Goal: Task Accomplishment & Management: Complete application form

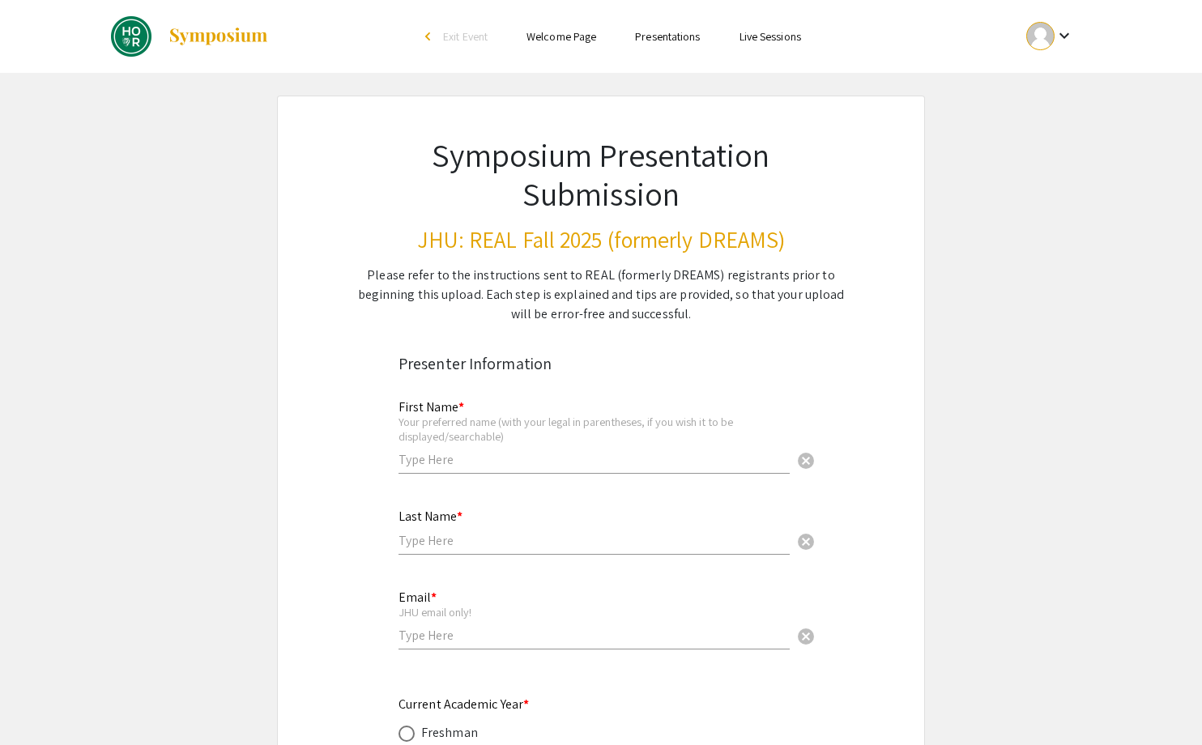
click at [472, 467] on input "text" at bounding box center [593, 459] width 391 height 17
type input "Leia-Rece"
click at [432, 546] on input "text" at bounding box center [593, 540] width 391 height 17
type input "Boney"
click at [419, 626] on div "Email * JHU email only! cancel" at bounding box center [593, 611] width 391 height 75
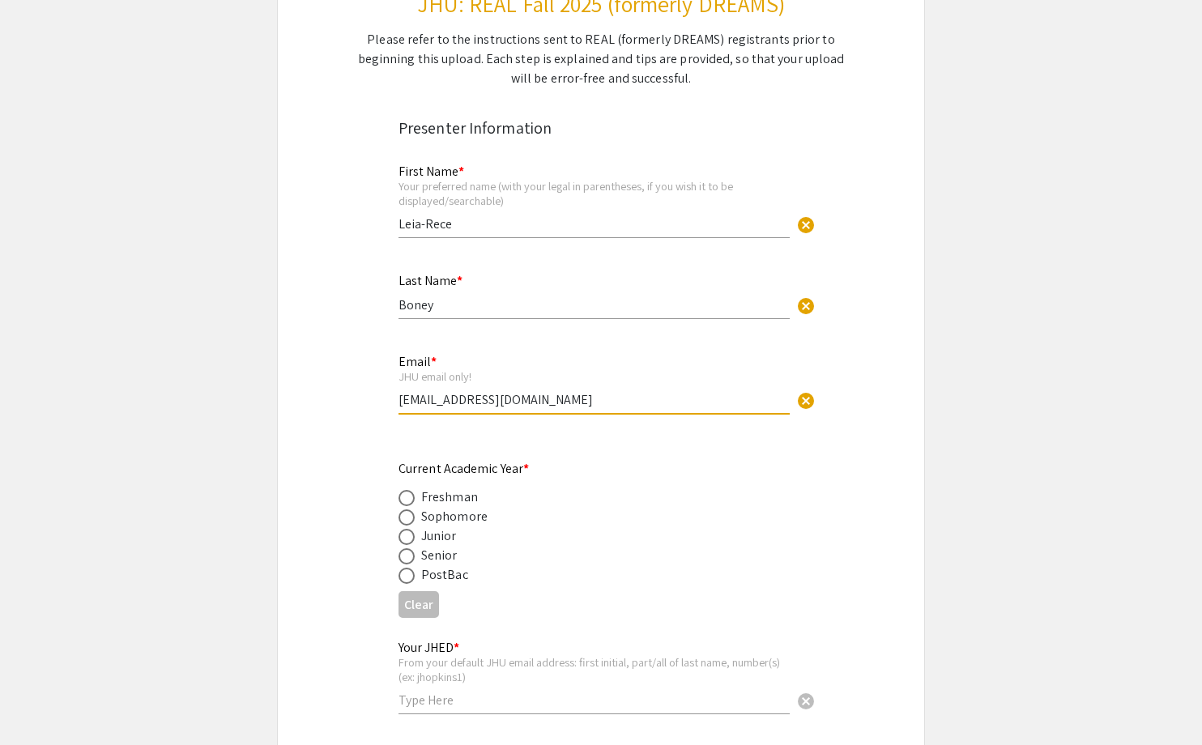
scroll to position [251, 0]
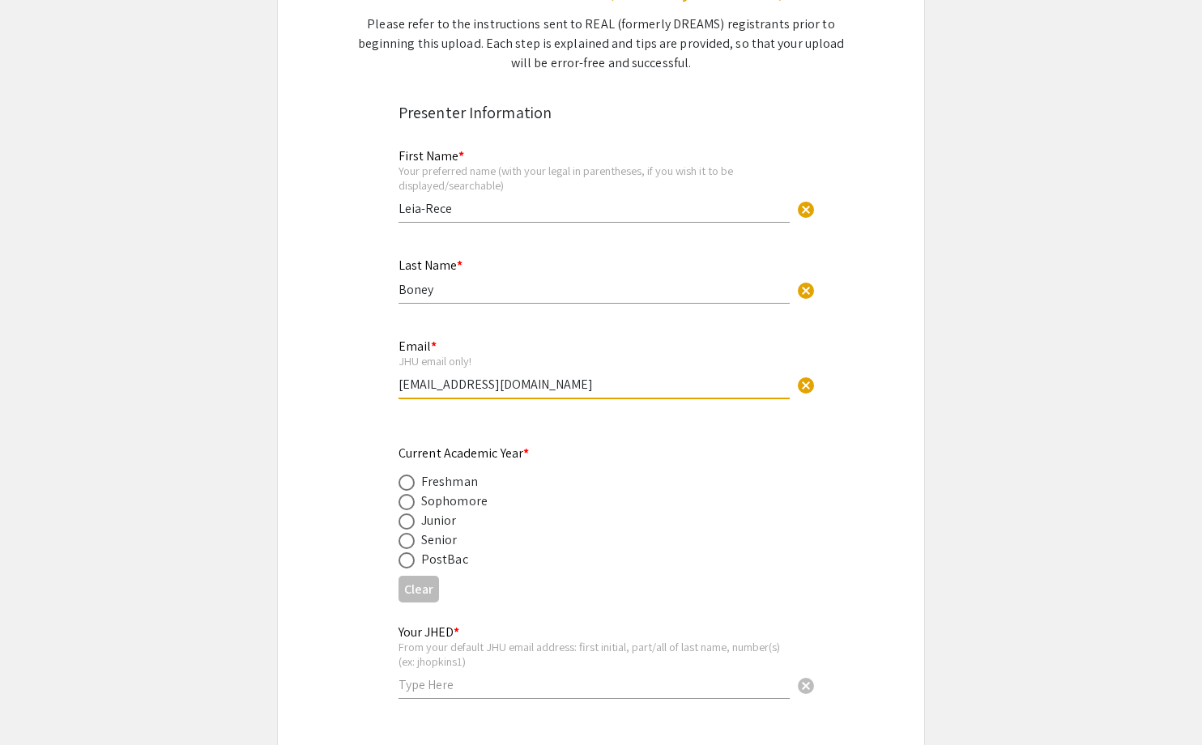
type input "lboney2@jh.edu"
click at [407, 522] on span at bounding box center [406, 522] width 16 height 16
click at [407, 522] on input "radio" at bounding box center [406, 522] width 16 height 16
radio input "true"
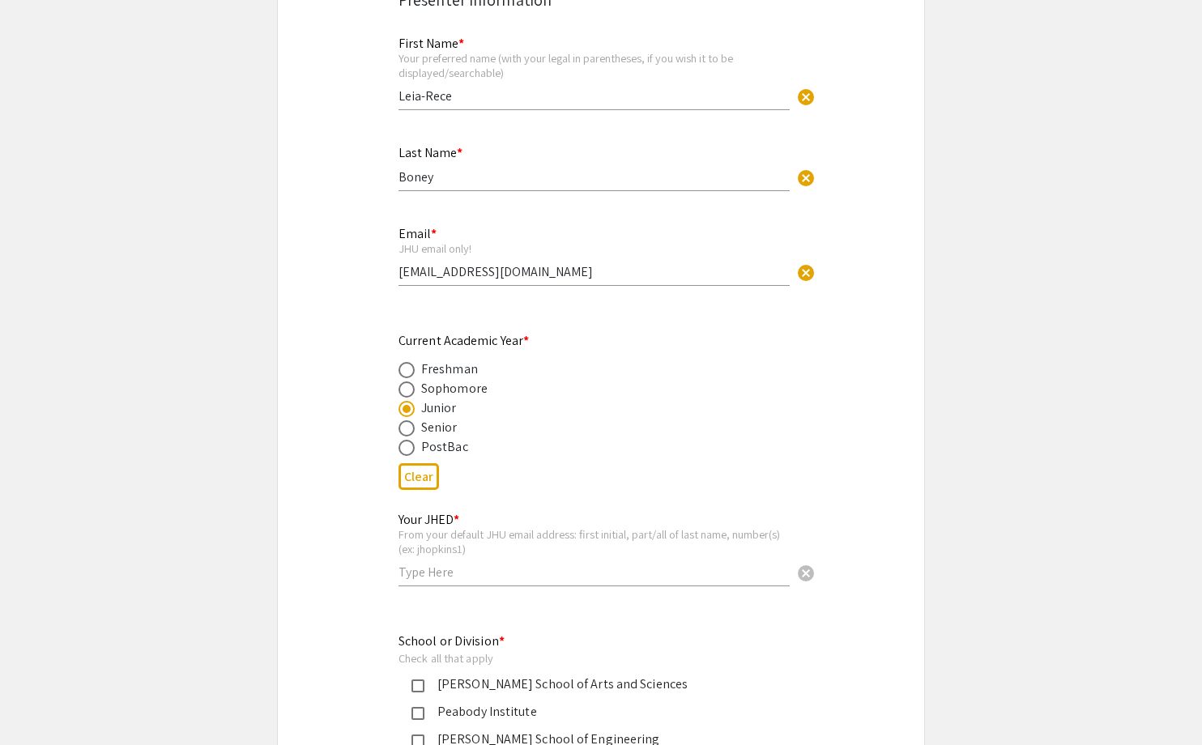
scroll to position [415, 0]
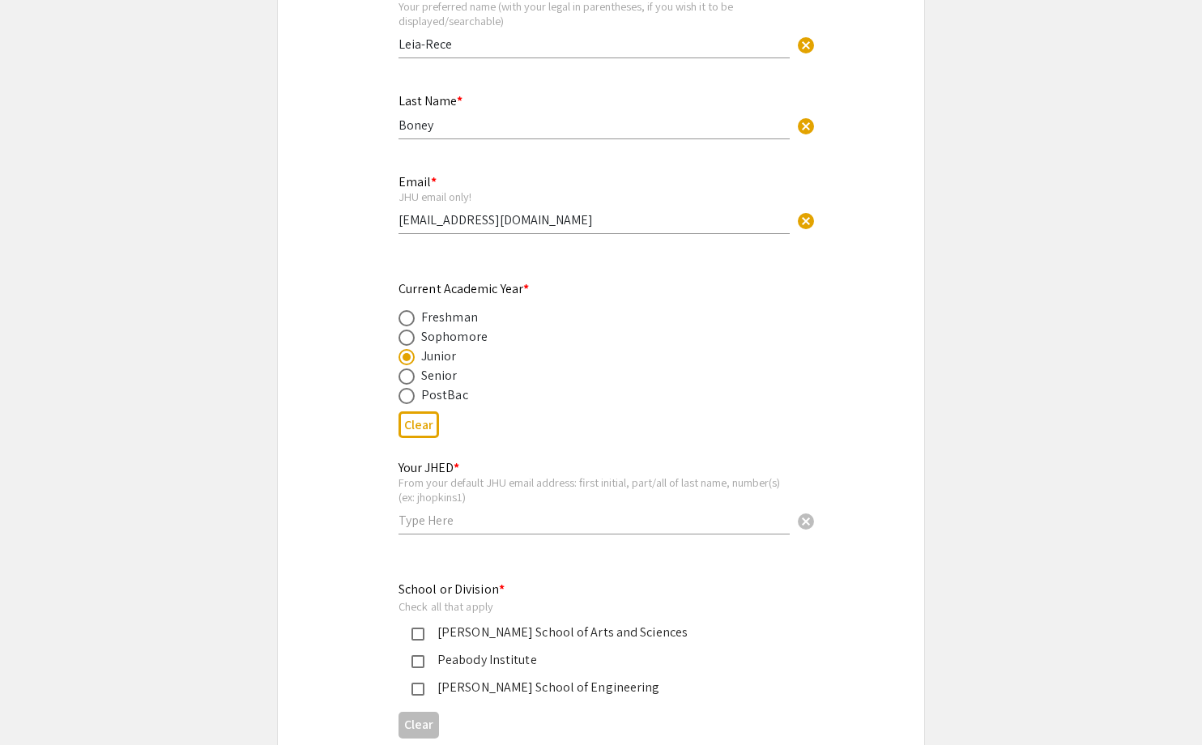
click at [407, 522] on input "text" at bounding box center [593, 520] width 391 height 17
type input ";"
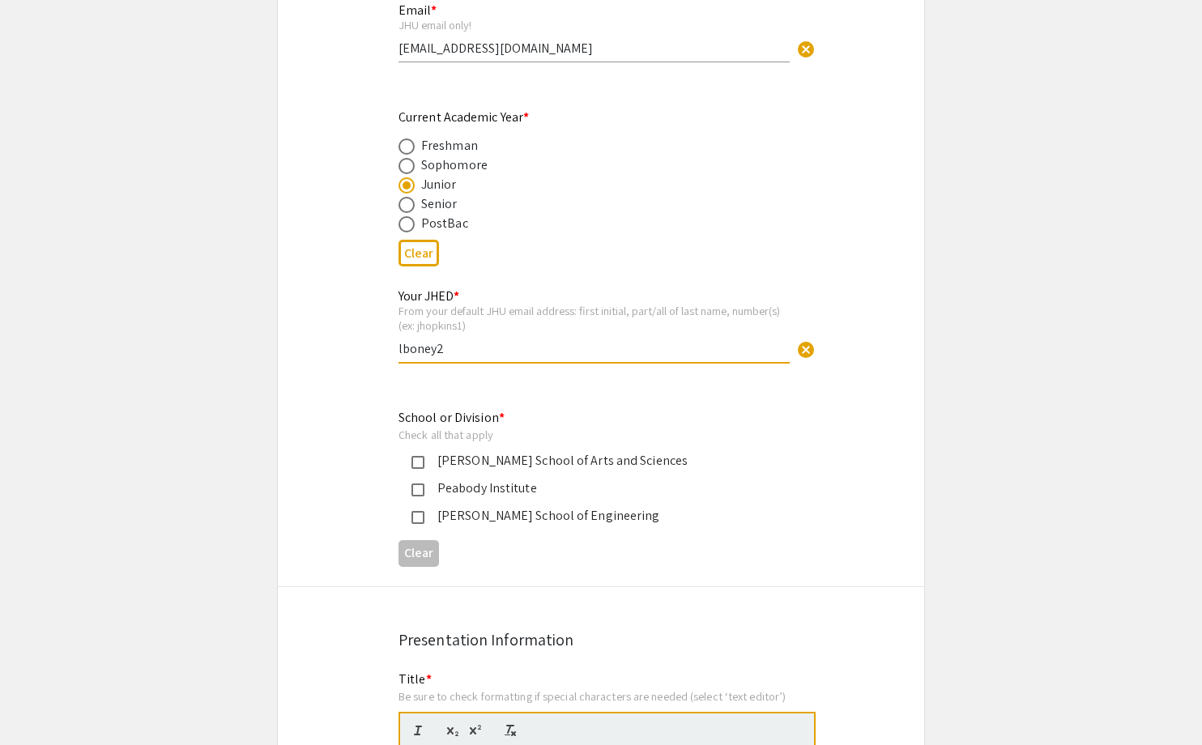
scroll to position [589, 0]
type input "lboney2"
click at [447, 468] on div "[PERSON_NAME] School of Arts and Sciences" at bounding box center [594, 459] width 340 height 19
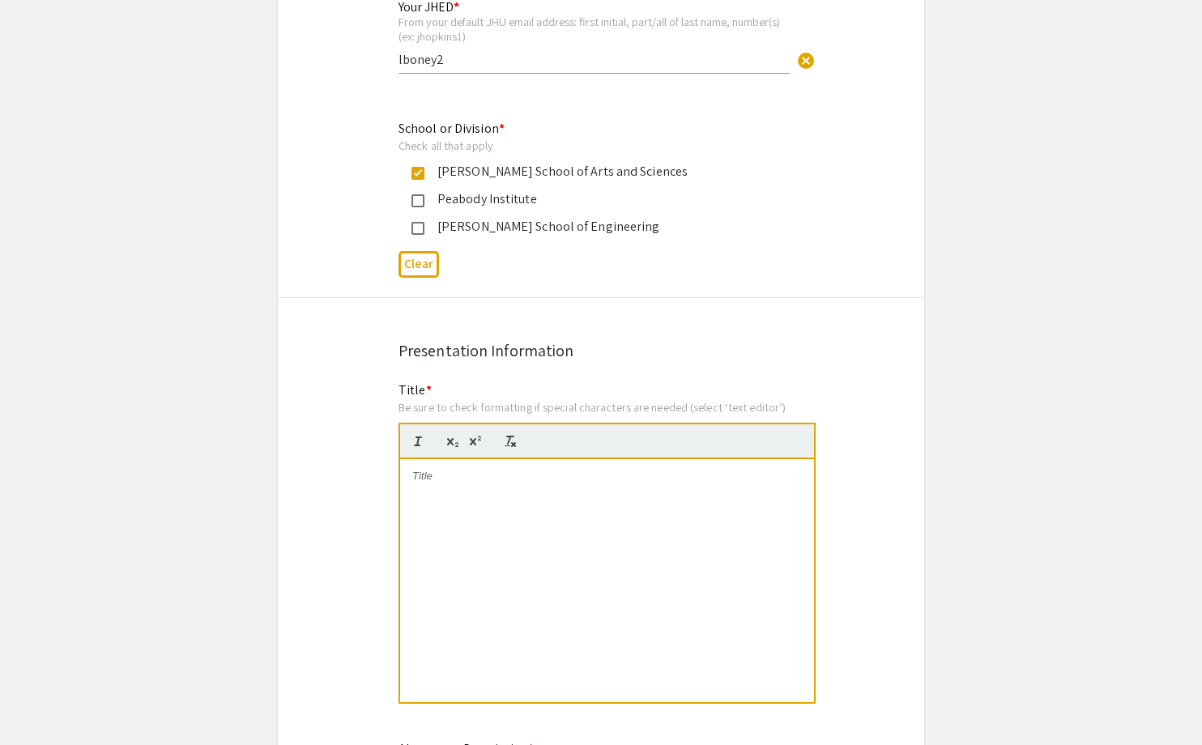
scroll to position [877, 0]
click at [447, 478] on p at bounding box center [607, 475] width 390 height 15
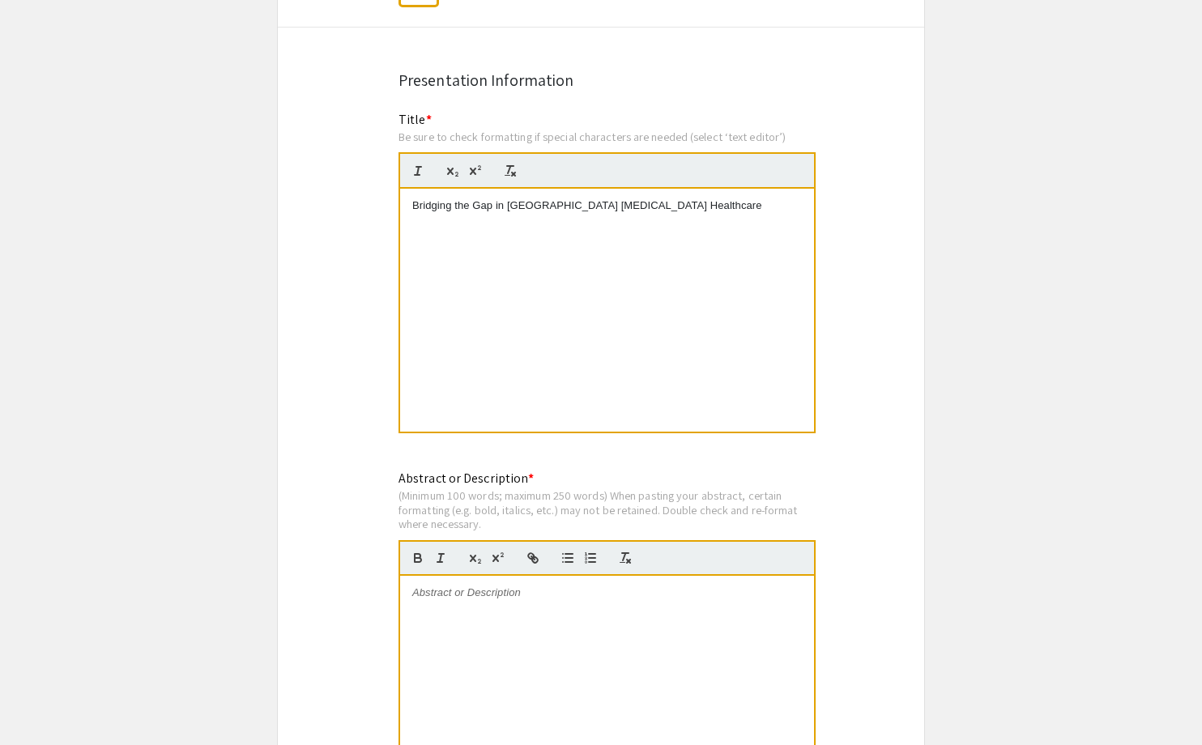
scroll to position [1237, 0]
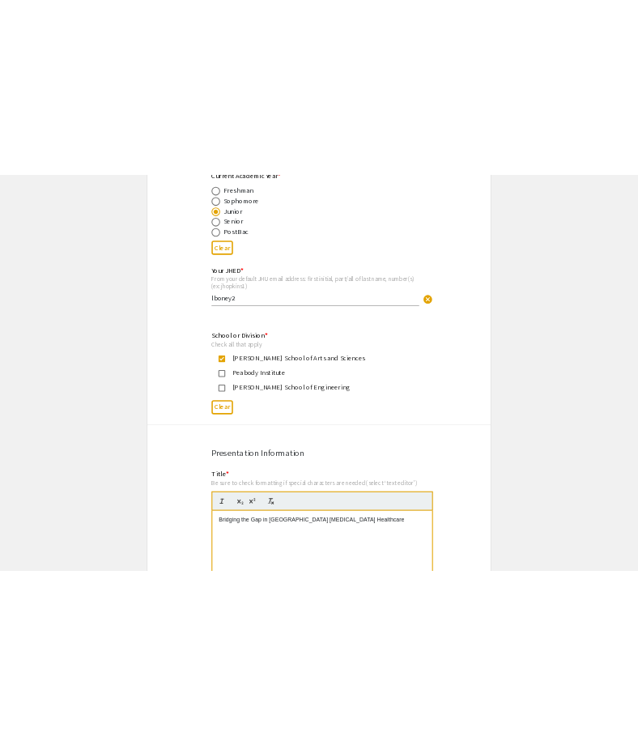
scroll to position [816, 0]
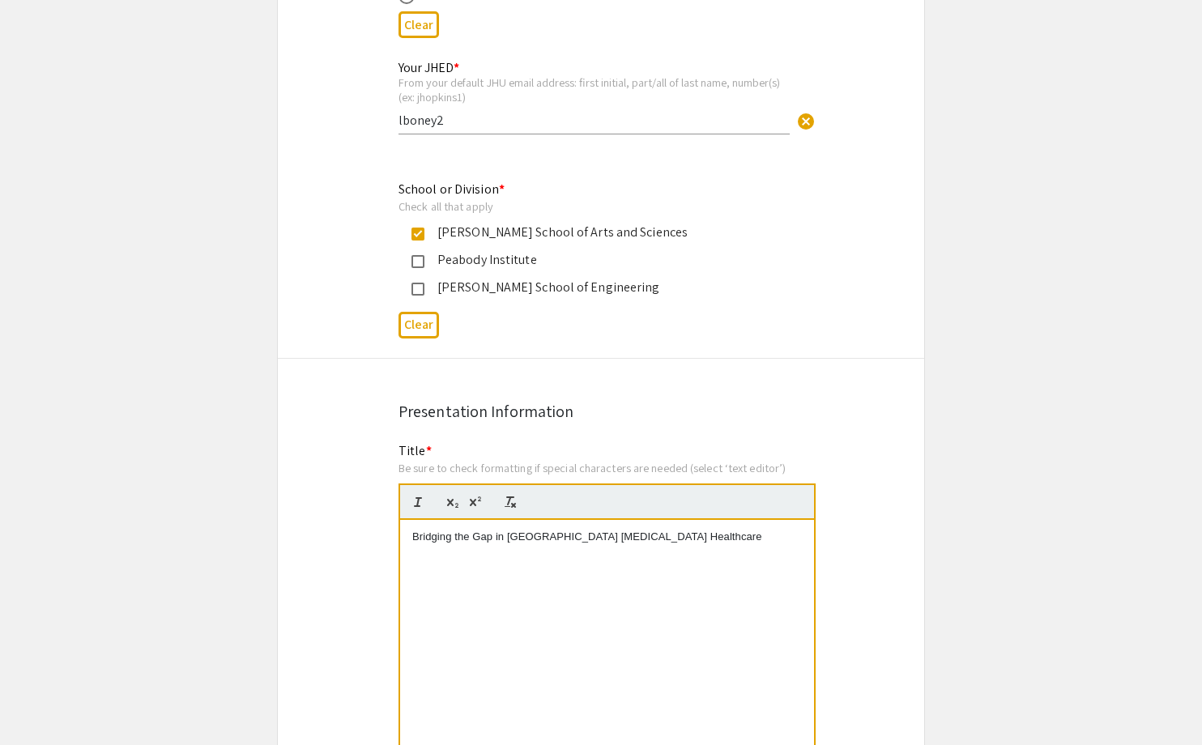
click at [517, 540] on p "Bridging the Gap in US Postpartum Healthcare" at bounding box center [607, 537] width 390 height 15
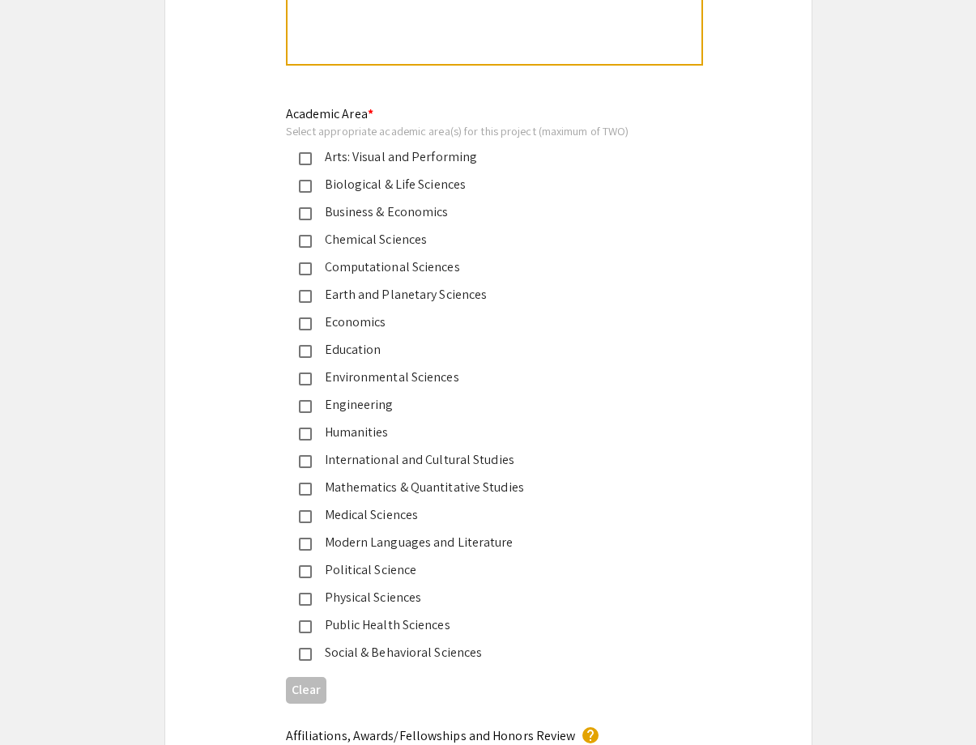
scroll to position [1907, 0]
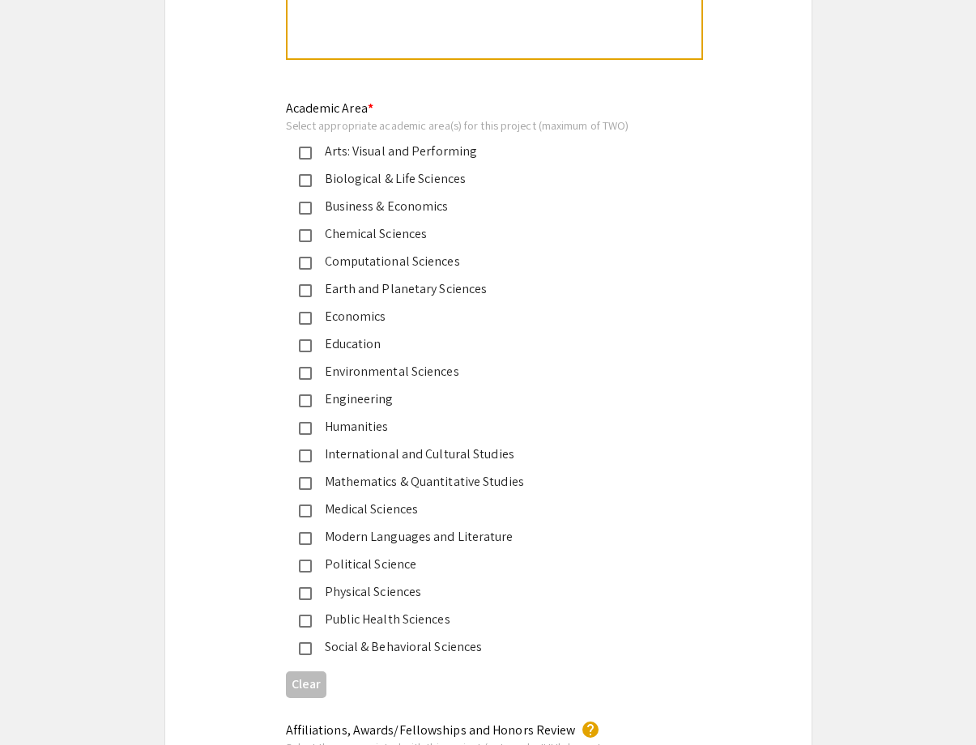
click at [399, 617] on div "Public Health Sciences" at bounding box center [482, 619] width 340 height 19
click at [427, 460] on div "International and Cultural Studies" at bounding box center [482, 454] width 340 height 19
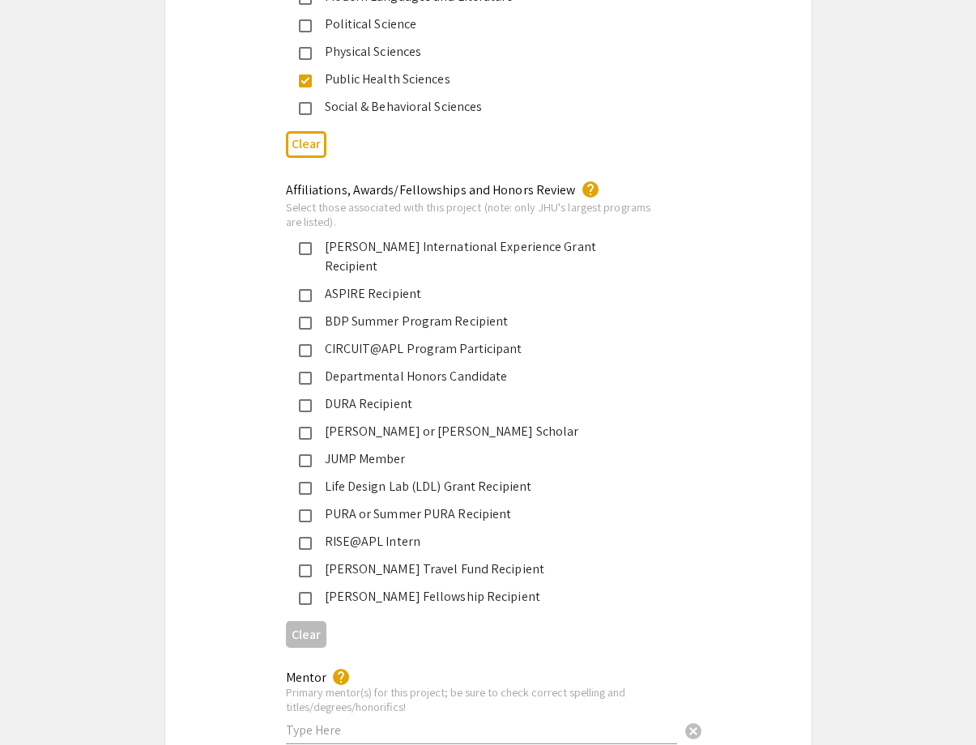
scroll to position [2460, 0]
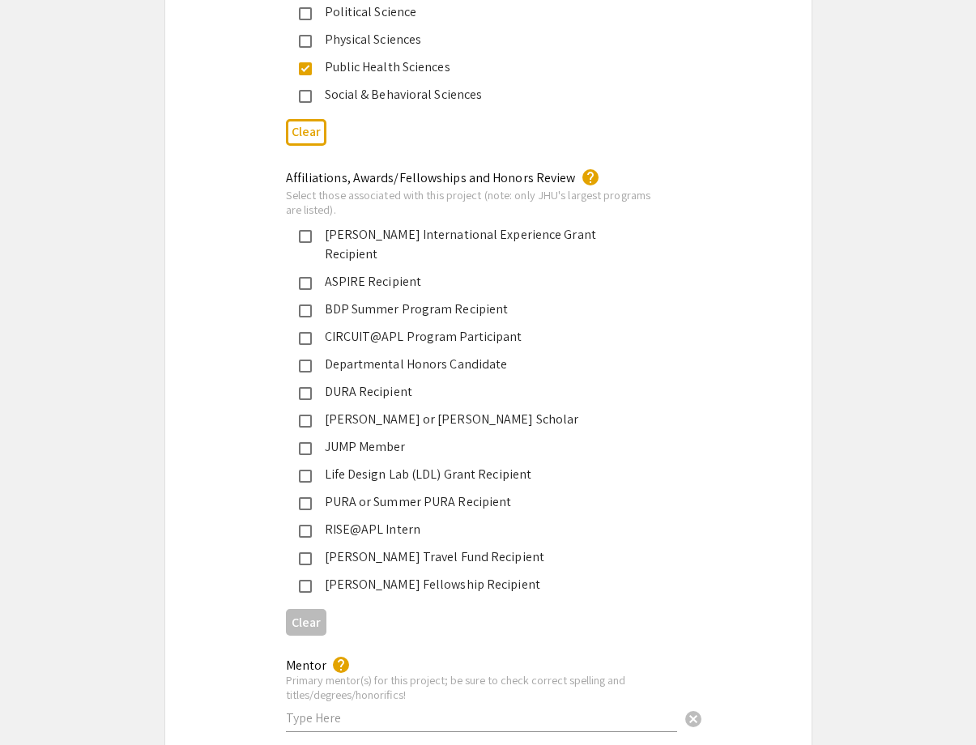
click at [304, 497] on mat-pseudo-checkbox at bounding box center [305, 503] width 13 height 13
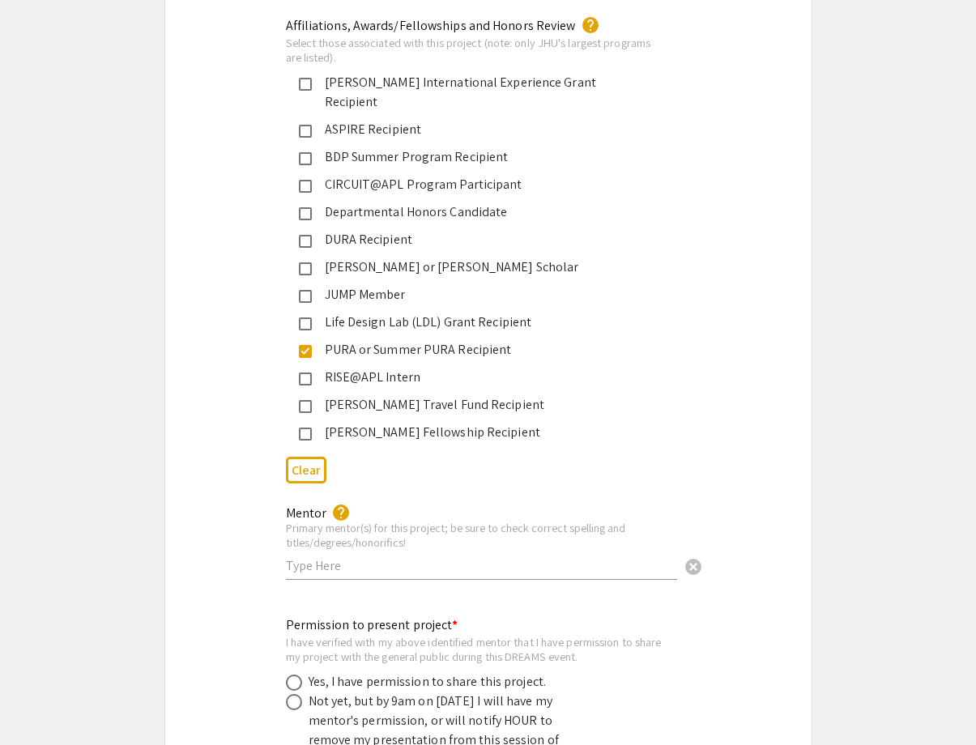
scroll to position [2627, 0]
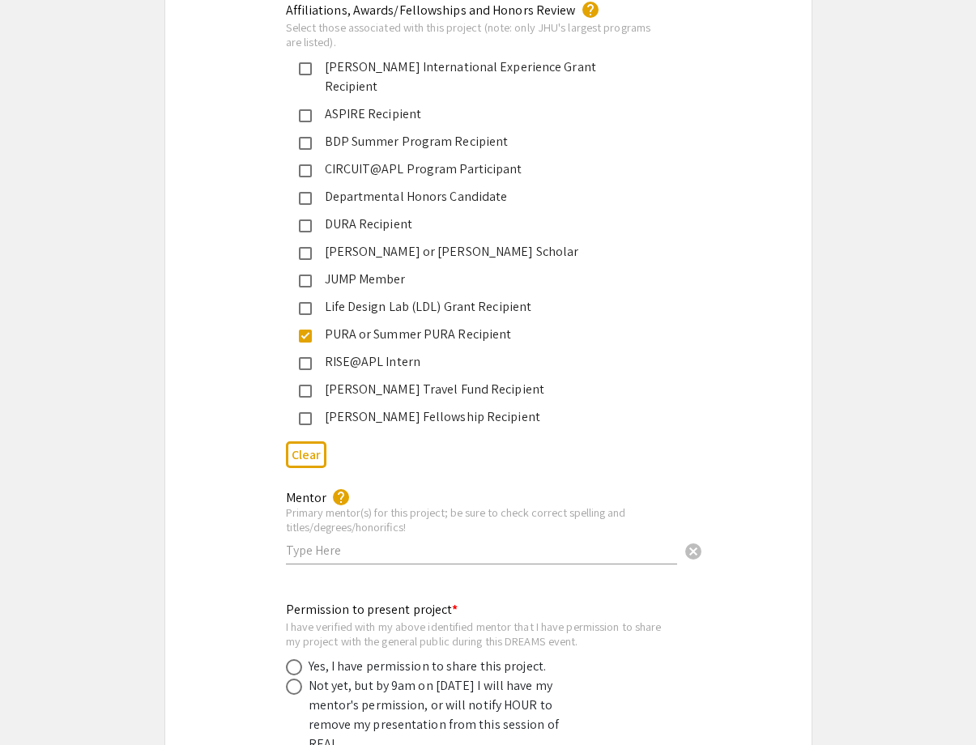
click at [309, 542] on input "text" at bounding box center [481, 550] width 391 height 17
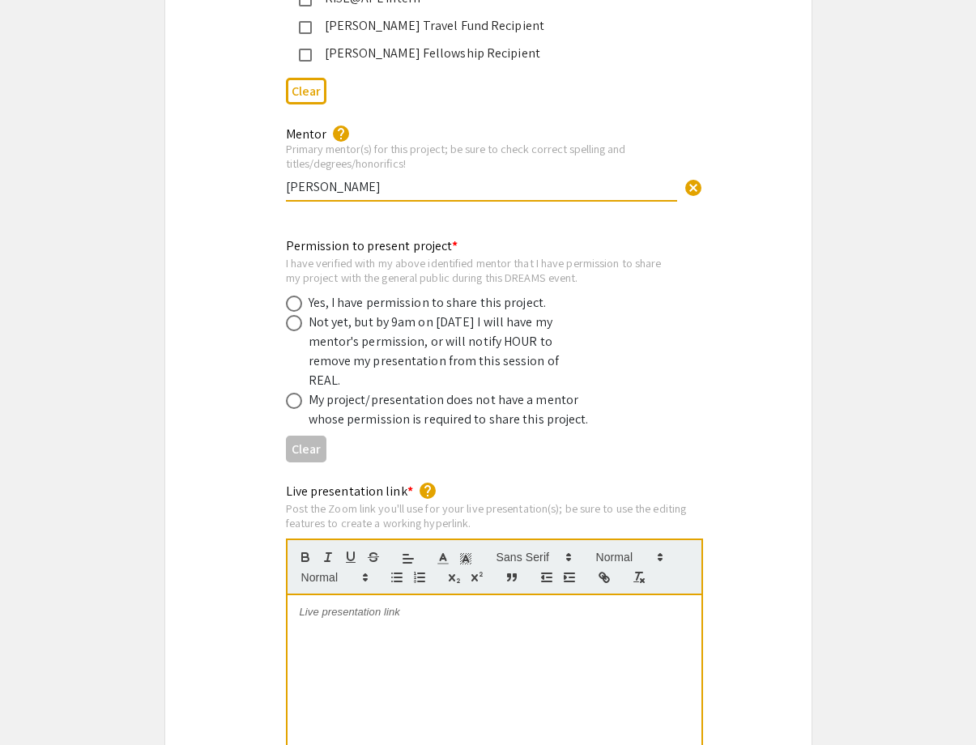
scroll to position [2993, 0]
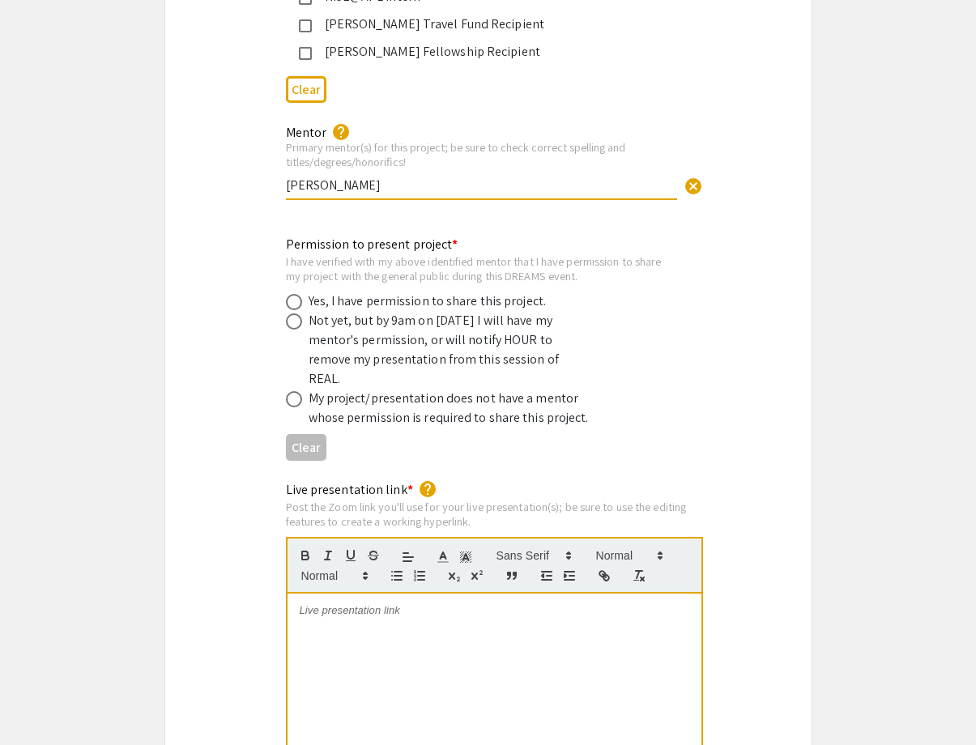
type input "Dr. Lisa E. Wright"
click at [288, 294] on span at bounding box center [294, 302] width 16 height 16
click at [288, 294] on input "radio" at bounding box center [294, 302] width 16 height 16
radio input "true"
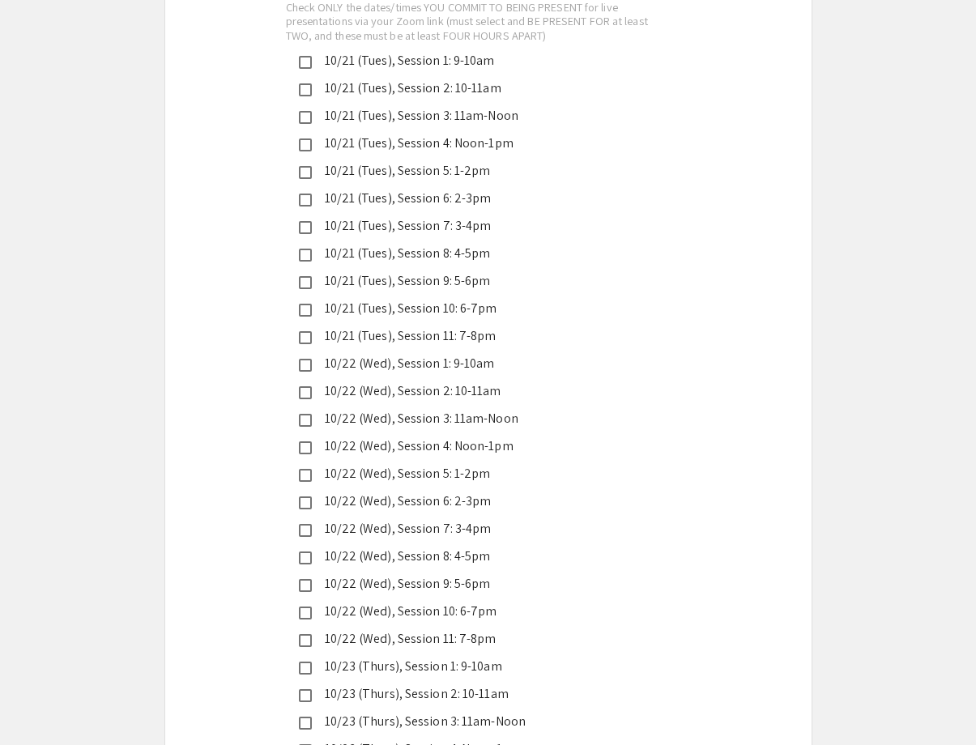
scroll to position [3943, 0]
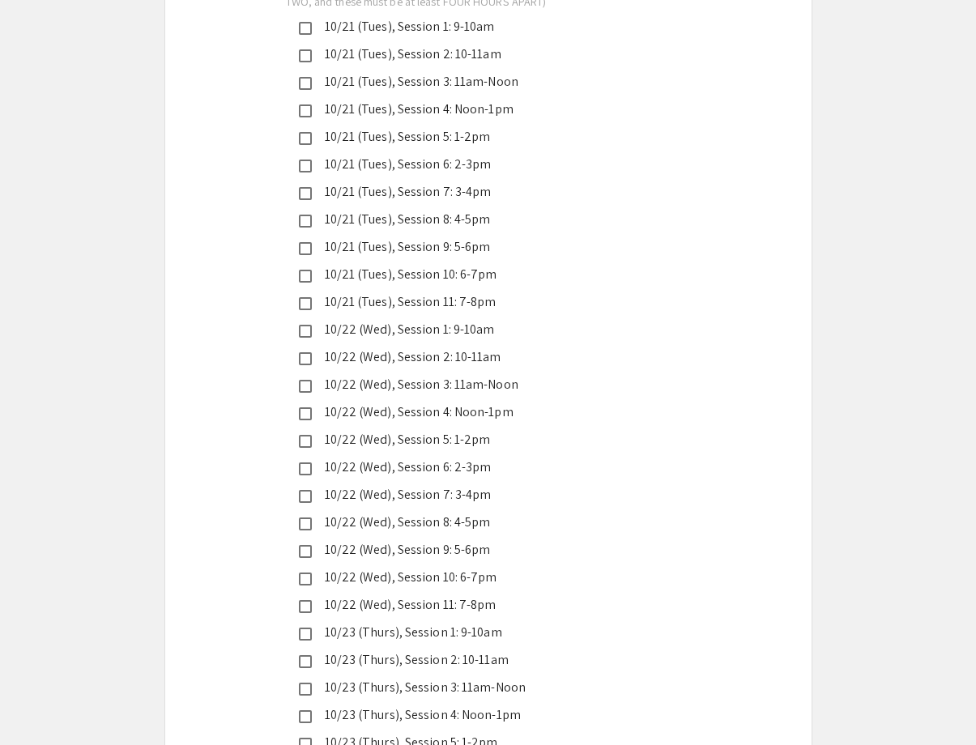
click at [326, 568] on div "10/22 (Wed), Session 10: 6-7pm" at bounding box center [482, 577] width 340 height 19
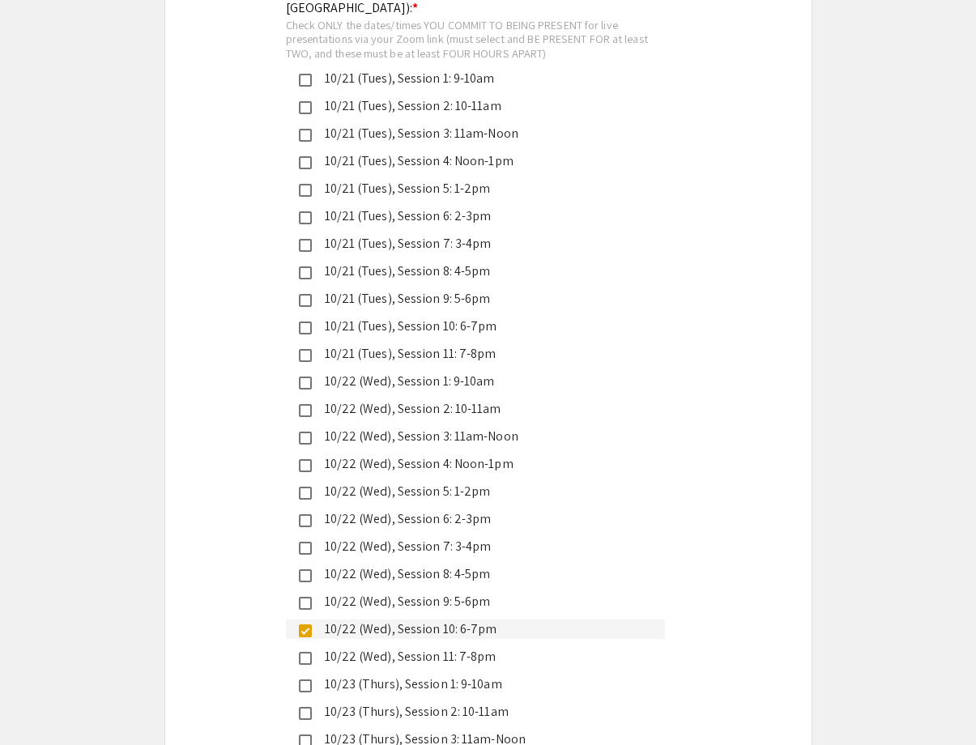
scroll to position [3892, 0]
click at [428, 316] on div "10/21 (Tues), Session 10: 6-7pm" at bounding box center [482, 325] width 340 height 19
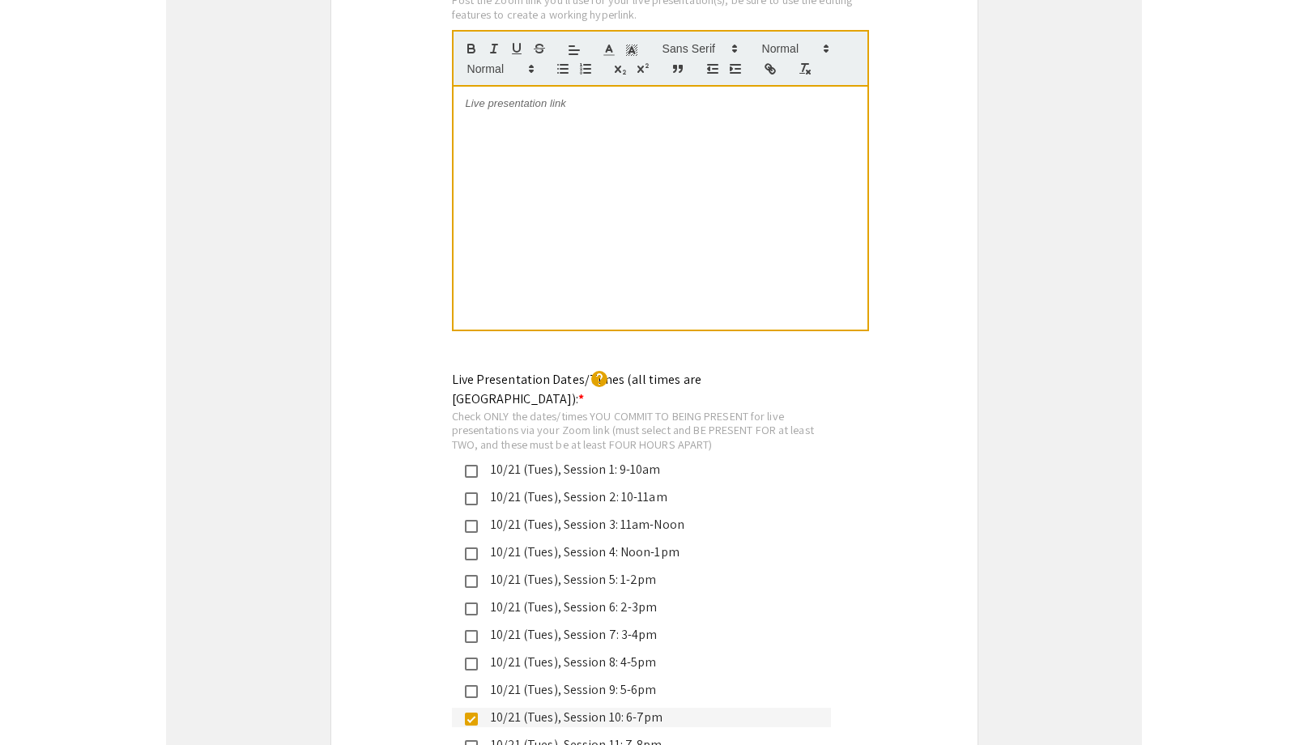
scroll to position [3087, 0]
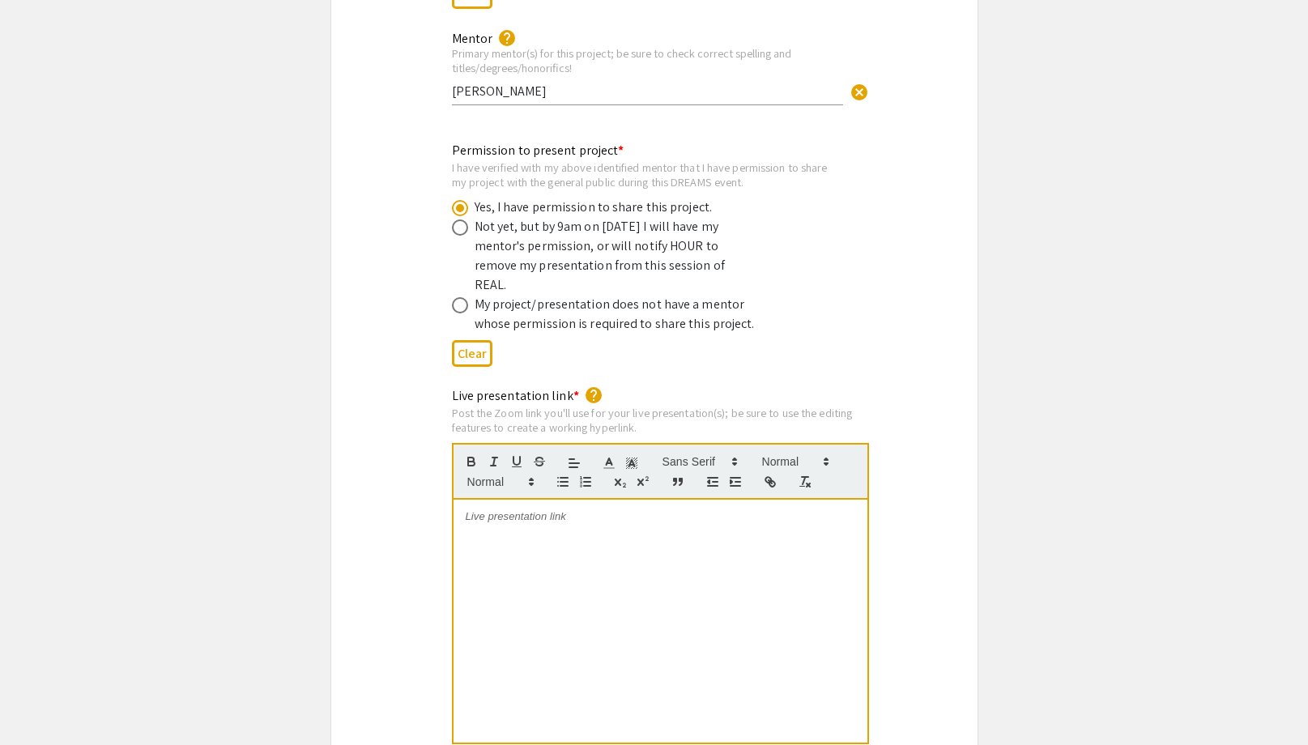
click at [505, 509] on p at bounding box center [661, 516] width 390 height 15
click at [732, 552] on div "https://JHUBlueJays.zoom.us/j/2428969054?omn=97979315676" at bounding box center [661, 621] width 414 height 243
click at [466, 509] on p "https://JHUBlueJays.zoom.us/j/2428969054?omn=97979315676" at bounding box center [661, 516] width 390 height 15
click at [467, 524] on p "https://JHUBlueJays.zoom.us/j/2428969054?omn=94178593995" at bounding box center [661, 531] width 390 height 15
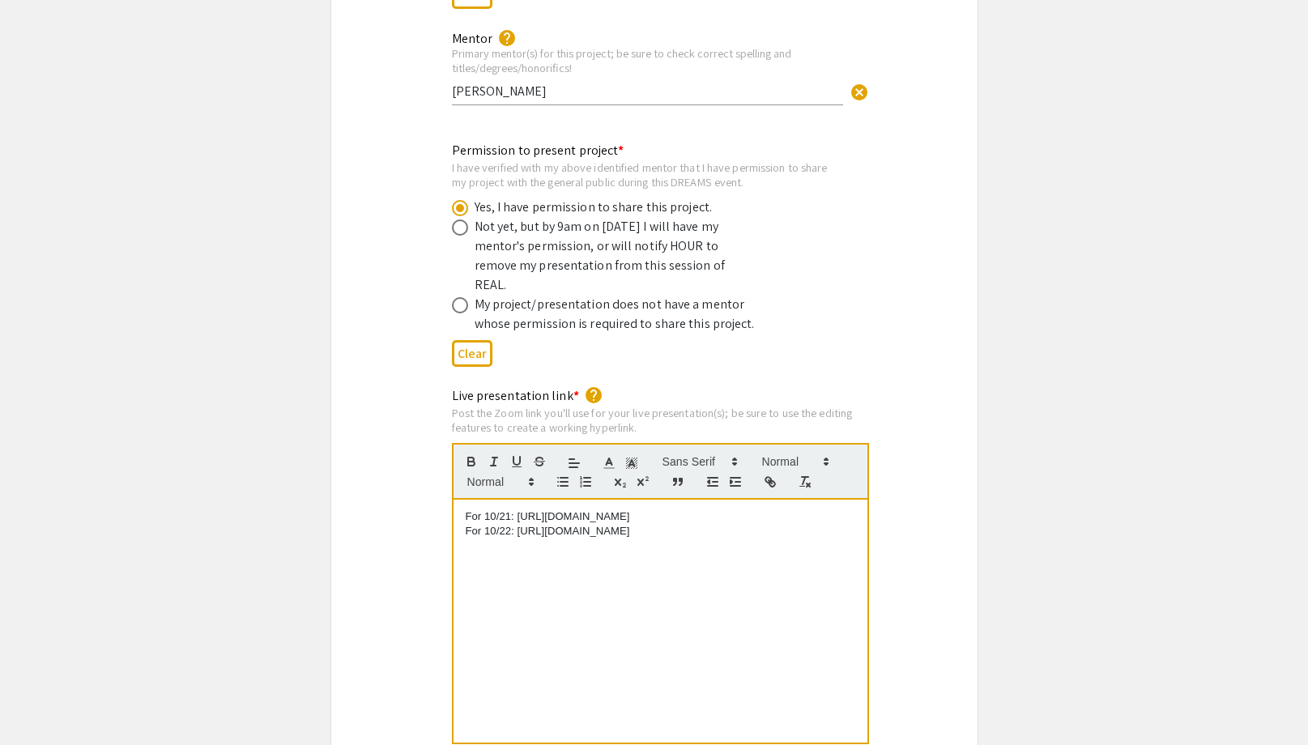
drag, startPoint x: 516, startPoint y: 484, endPoint x: 828, endPoint y: 488, distance: 311.9
click at [828, 509] on p "For 10/21: https://JHUBlueJays.zoom.us/j/2428969054?omn=97979315676" at bounding box center [661, 516] width 390 height 15
click at [767, 475] on icon "button" at bounding box center [770, 482] width 15 height 15
click at [769, 481] on link at bounding box center [767, 487] width 37 height 12
drag, startPoint x: 825, startPoint y: 498, endPoint x: 518, endPoint y: 503, distance: 307.0
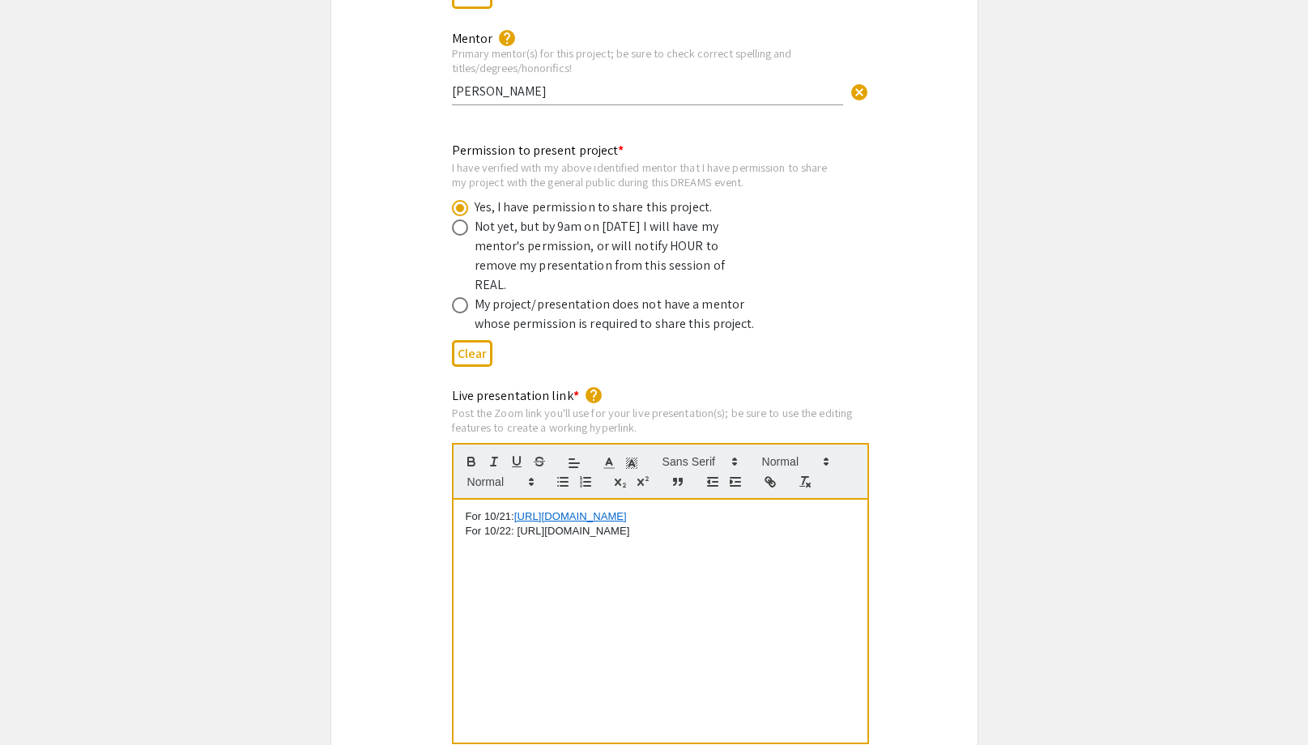
click at [518, 524] on p "For 10/22: https://JHUBlueJays.zoom.us/j/2428969054?omn=94178593995" at bounding box center [661, 531] width 390 height 15
click at [778, 472] on button "button" at bounding box center [770, 481] width 23 height 19
type input "https://JHUBlueJays.zoom.us/j/2428969054?omn=94178593995"
click at [782, 496] on link at bounding box center [767, 502] width 37 height 12
click at [770, 573] on div "For 10/21: https://JHUBlueJays.zoom.us/j/2428969054?omn=97979315676 For 10/22: …" at bounding box center [661, 621] width 414 height 243
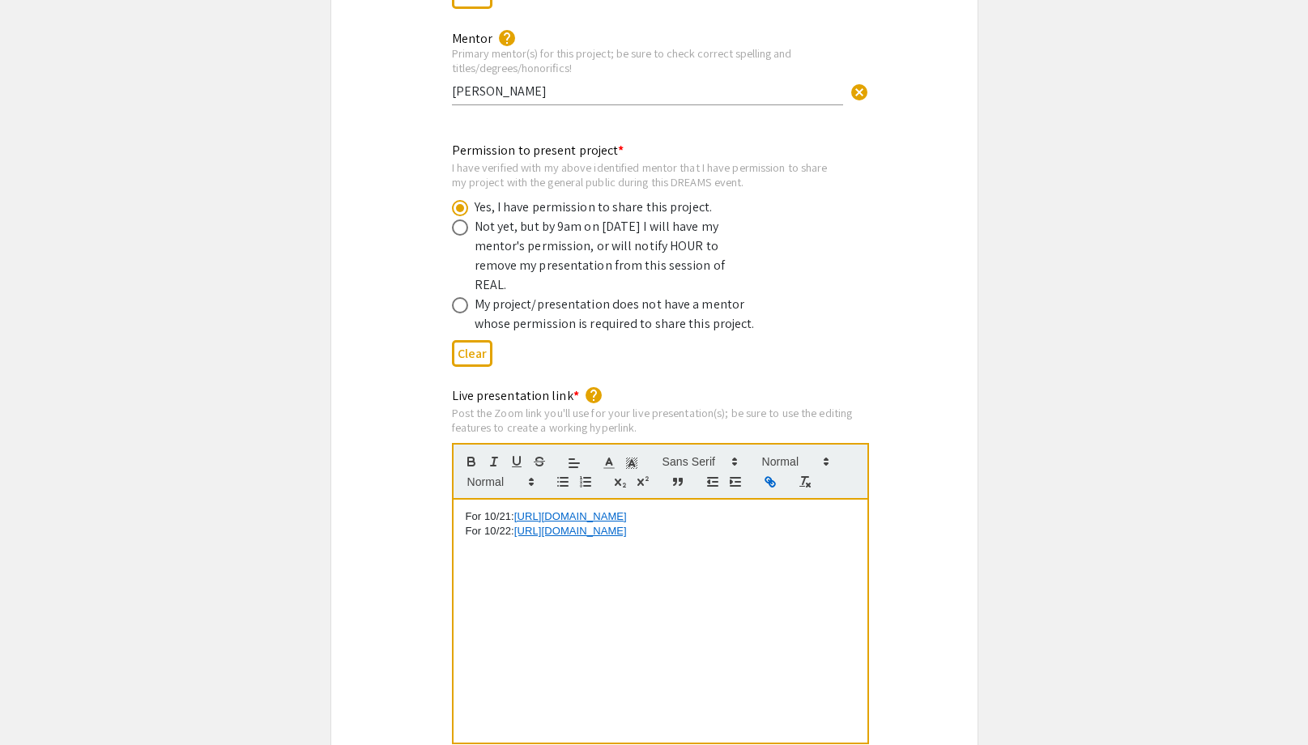
click at [871, 300] on div "Permission to present project * I have verified with my above identified mentor…" at bounding box center [654, 257] width 646 height 232
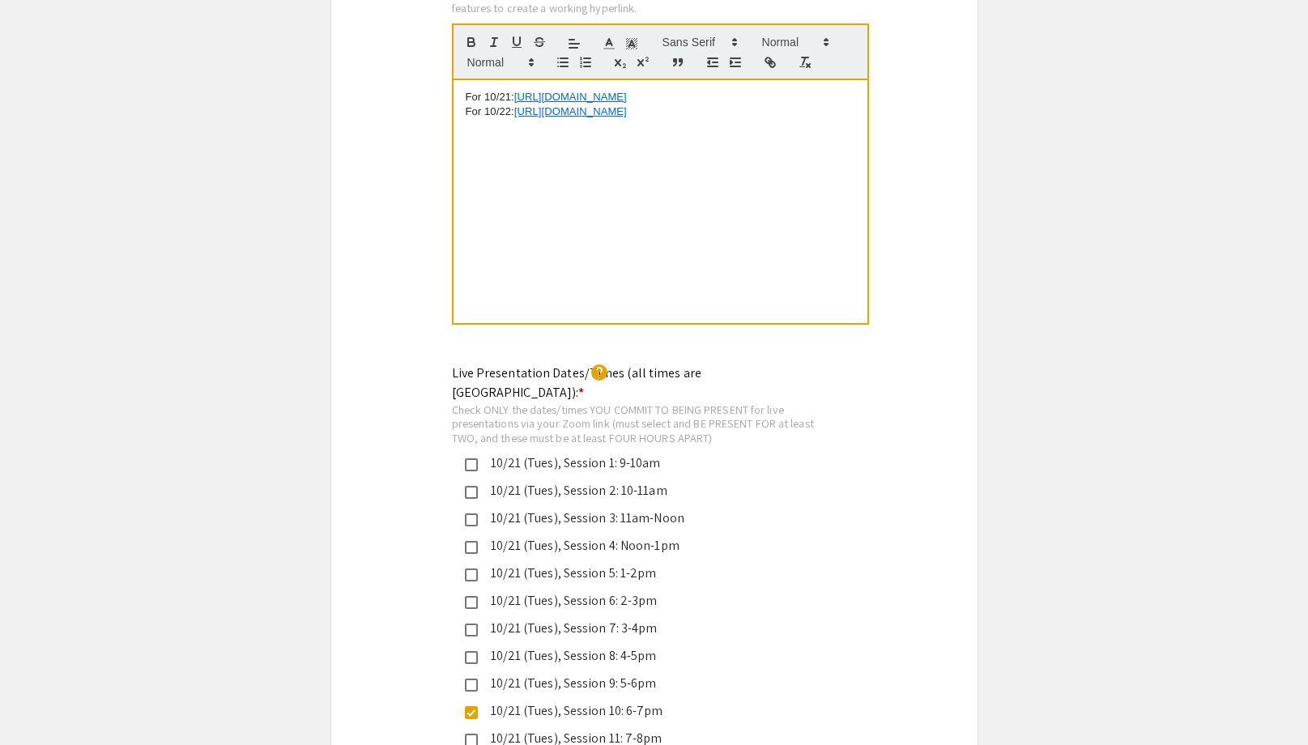
scroll to position [3428, 0]
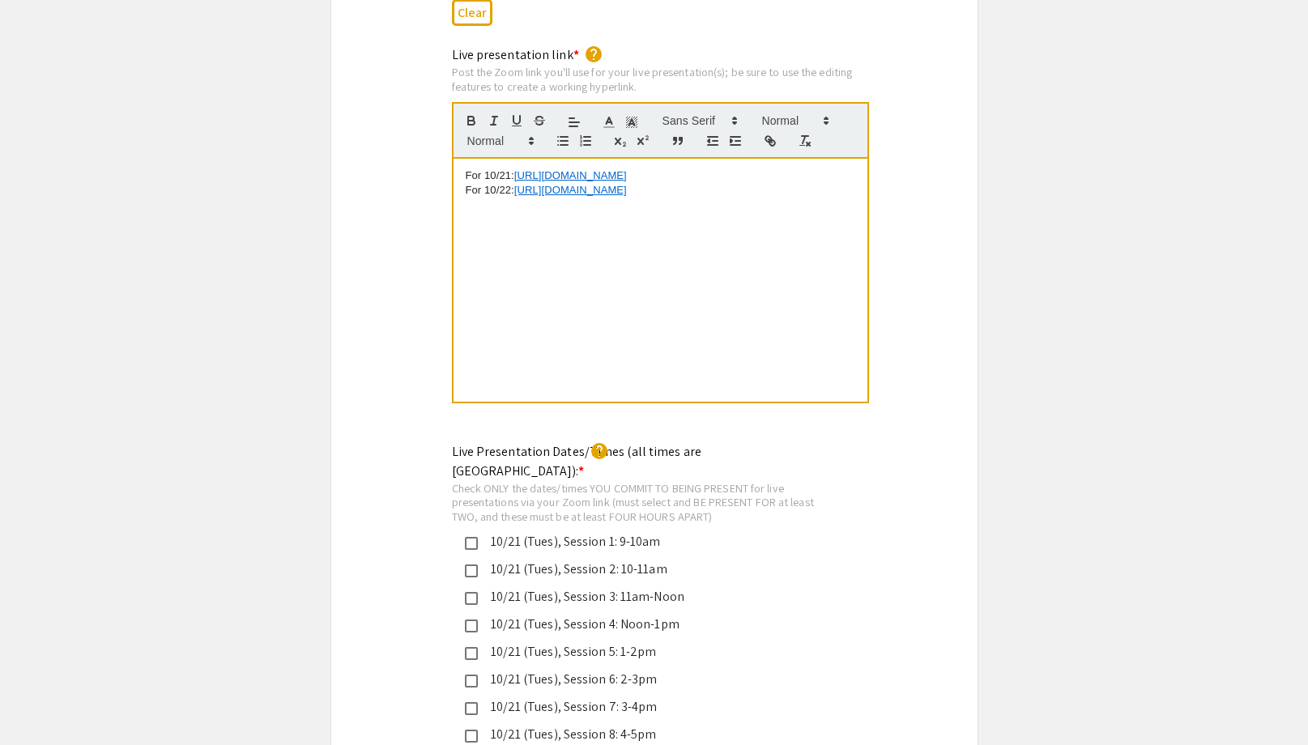
click at [482, 168] on p "For 10/21: https://JHUBlueJays.zoom.us/j/2428969054?omn=97979315676" at bounding box center [661, 175] width 390 height 15
click at [663, 235] on div "For Tuesday,10/21: https://JHUBlueJays.zoom.us/j/2428969054?omn=97979315676 For…" at bounding box center [661, 280] width 414 height 243
click at [525, 168] on p "For Tuesday,10/21: https://JHUBlueJays.zoom.us/j/2428969054?omn=97979315676" at bounding box center [661, 175] width 390 height 15
click at [485, 181] on div "For Tuesday, 10/21: https://JHUBlueJays.zoom.us/j/2428969054?omn=97979315676 Fo…" at bounding box center [661, 280] width 414 height 243
click at [484, 183] on p "For 10/22: https://JHUBlueJays.zoom.us/j/2428969054?omn=94178593995" at bounding box center [661, 190] width 390 height 15
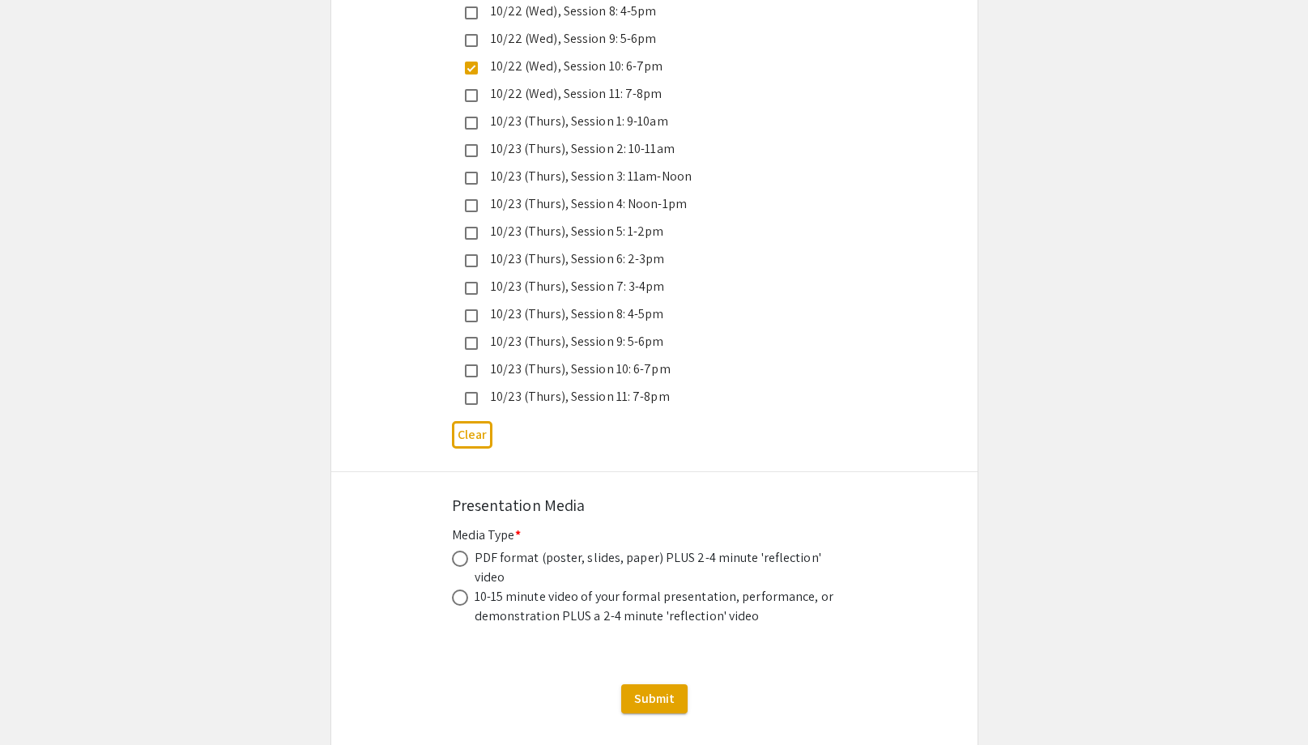
scroll to position [4495, 0]
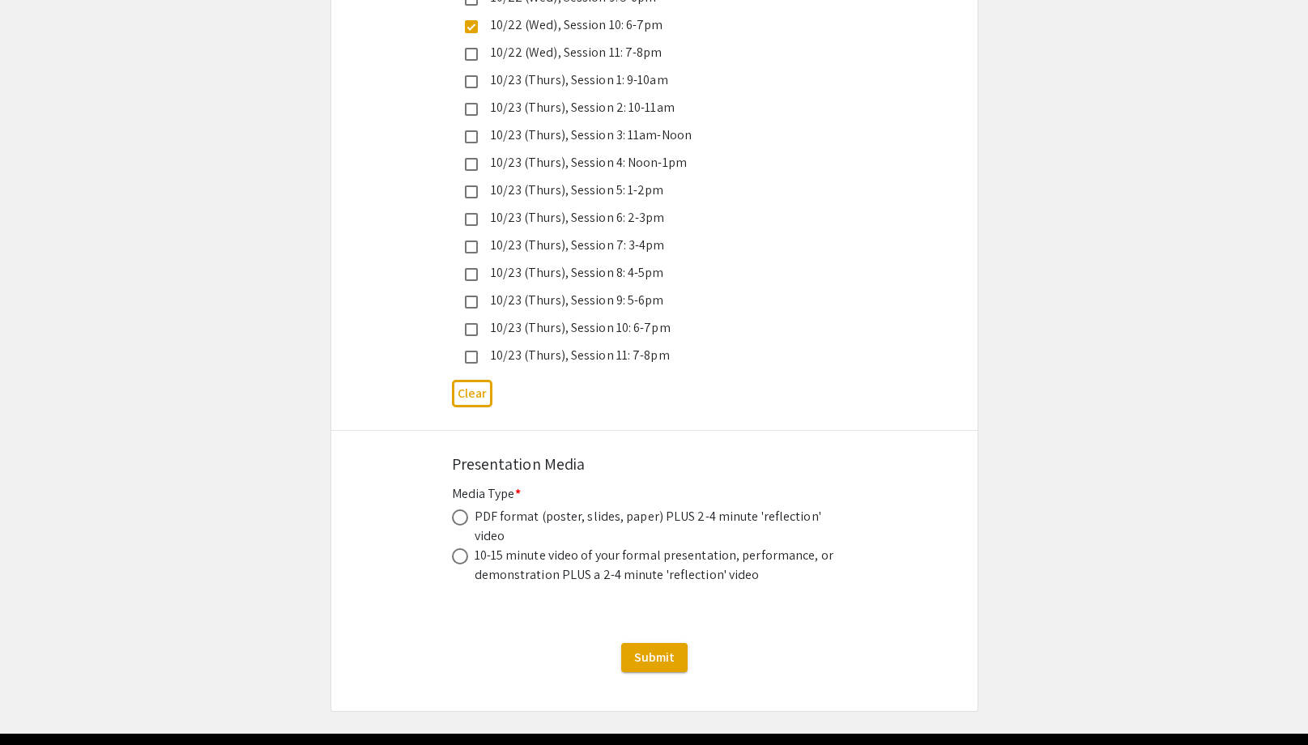
click at [462, 509] on span at bounding box center [460, 517] width 16 height 16
click at [462, 509] on input "radio" at bounding box center [460, 517] width 16 height 16
radio input "true"
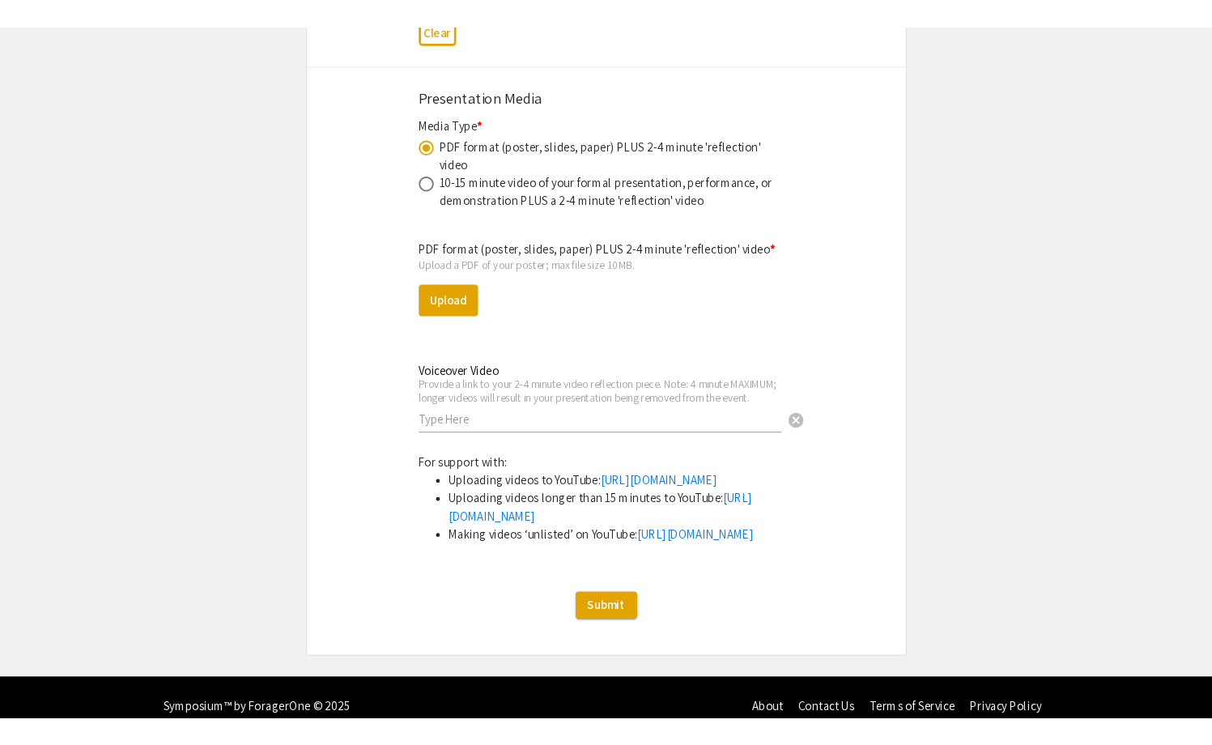
scroll to position [4888, 0]
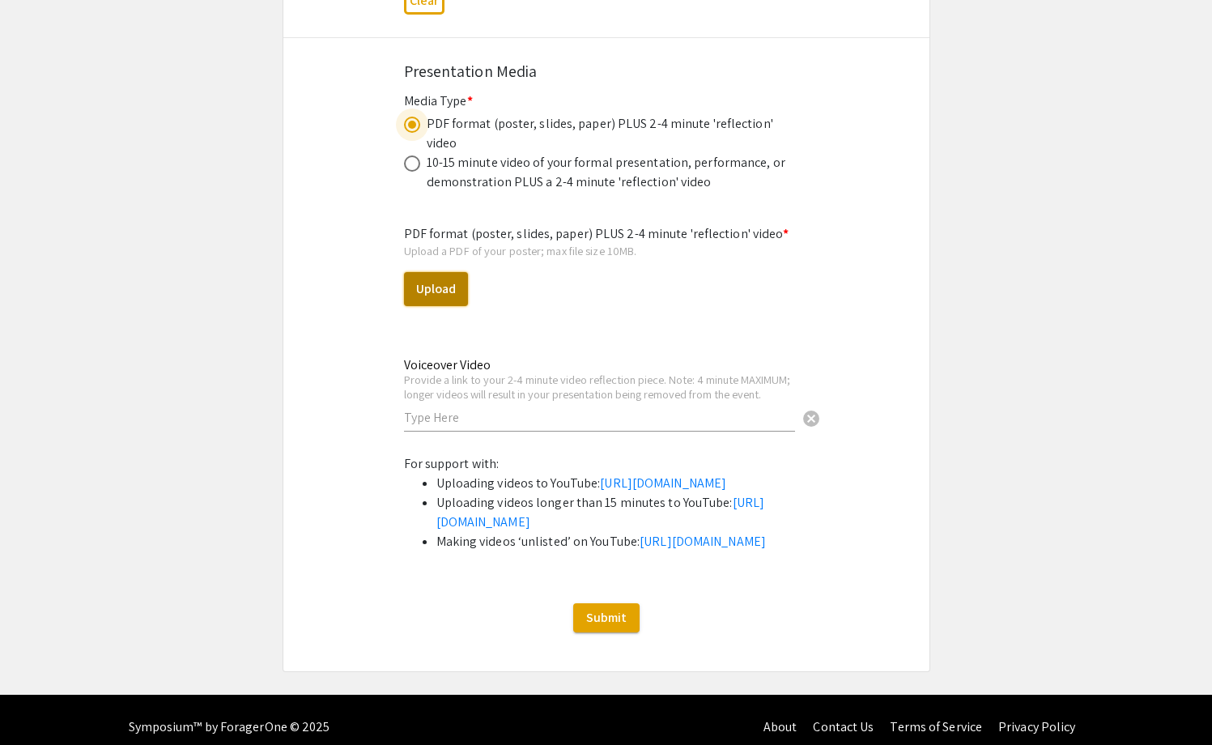
click at [447, 272] on button "Upload" at bounding box center [436, 289] width 64 height 34
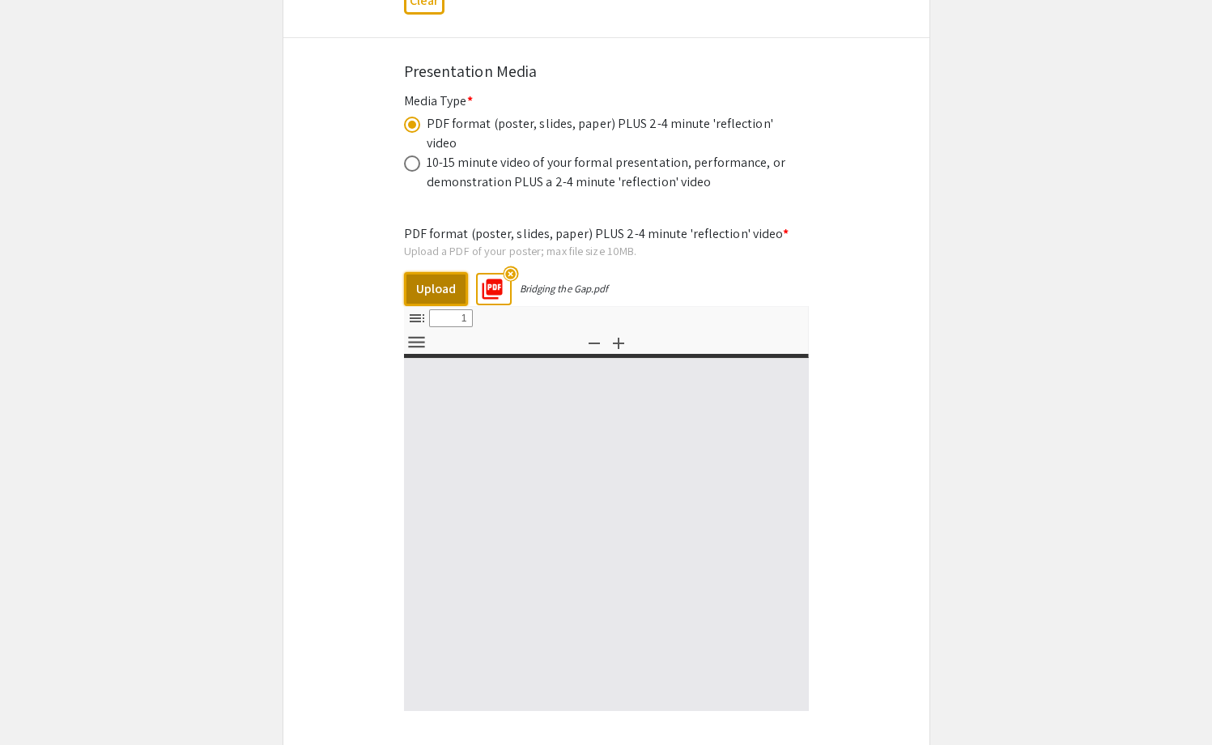
select select "custom"
type input "0"
select select "custom"
type input "1"
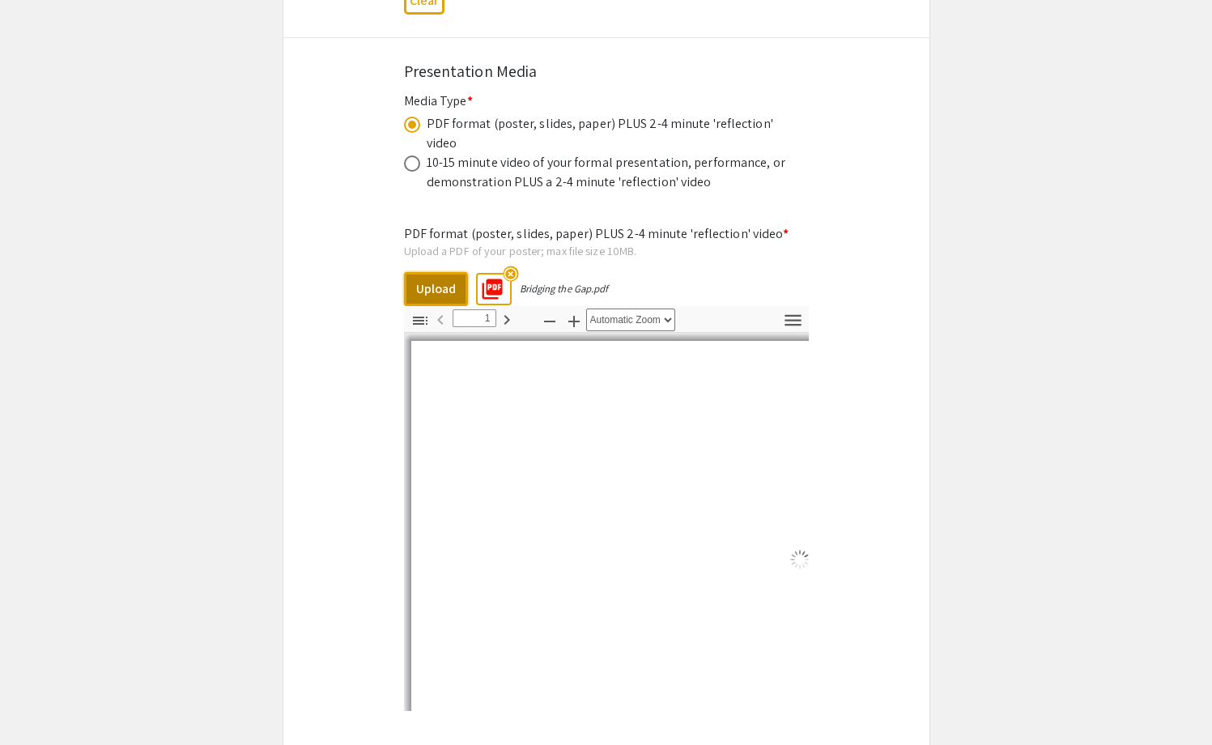
select select "auto"
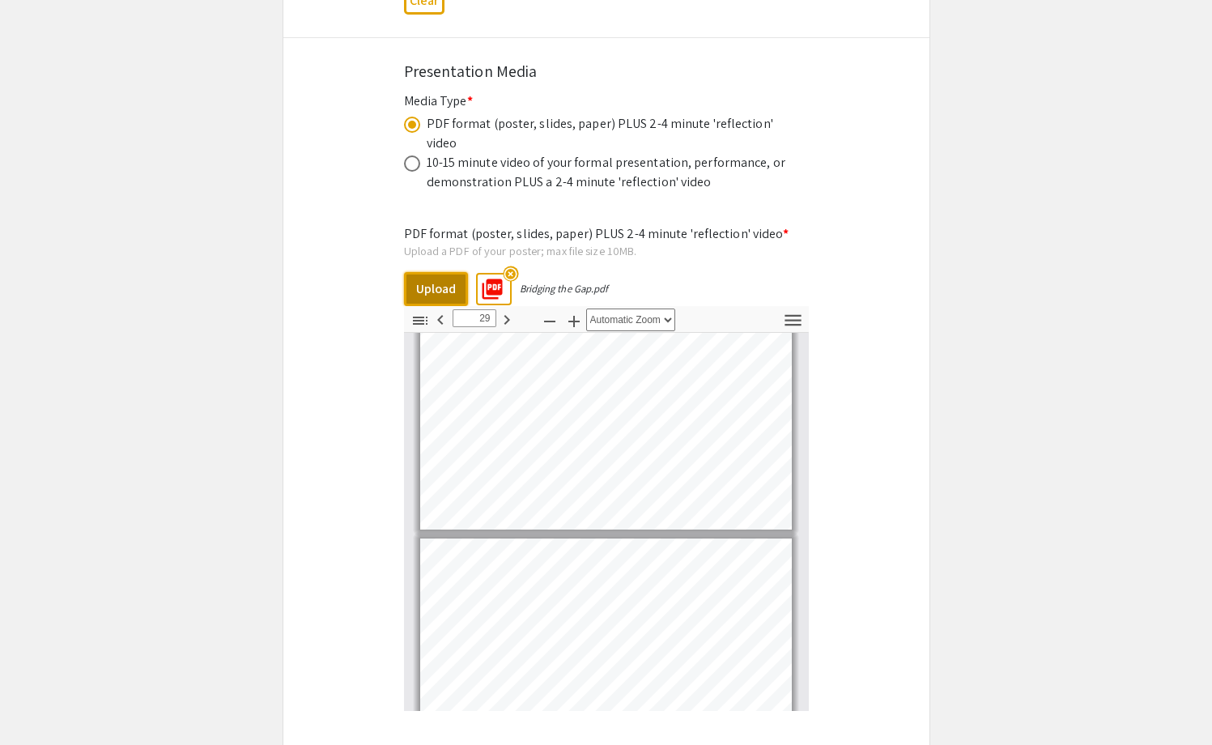
scroll to position [6164, 0]
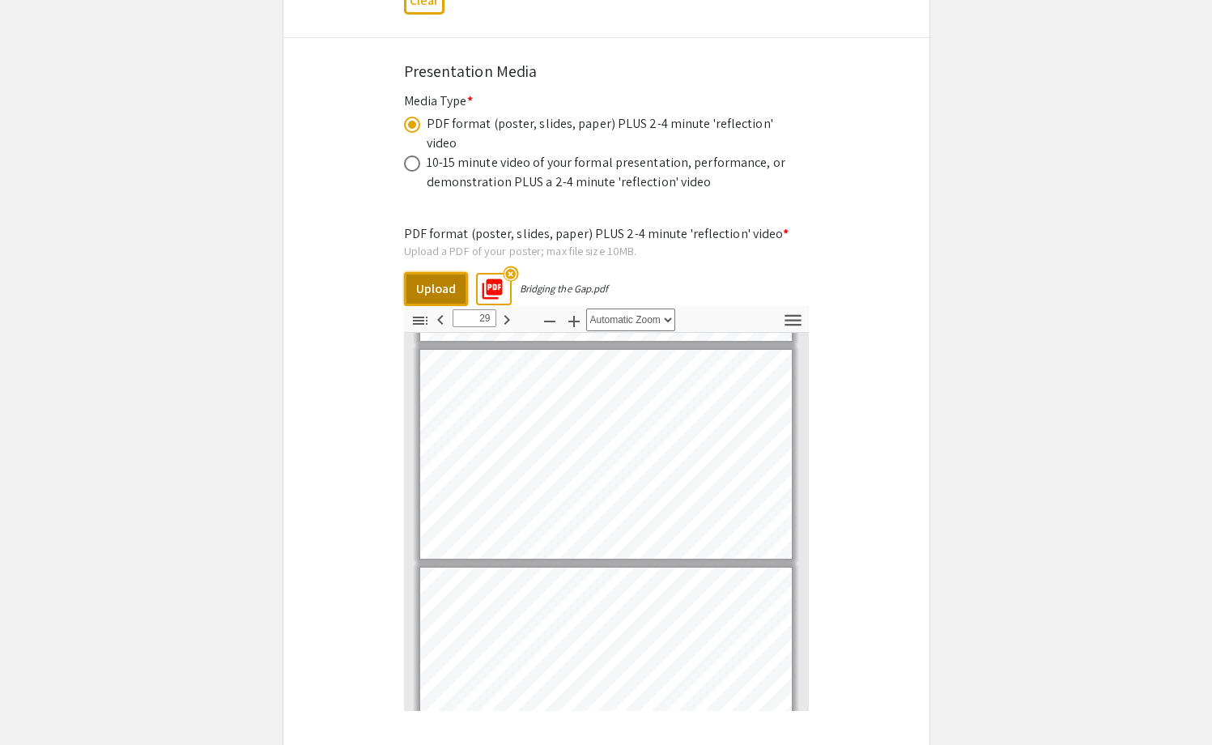
type input "30"
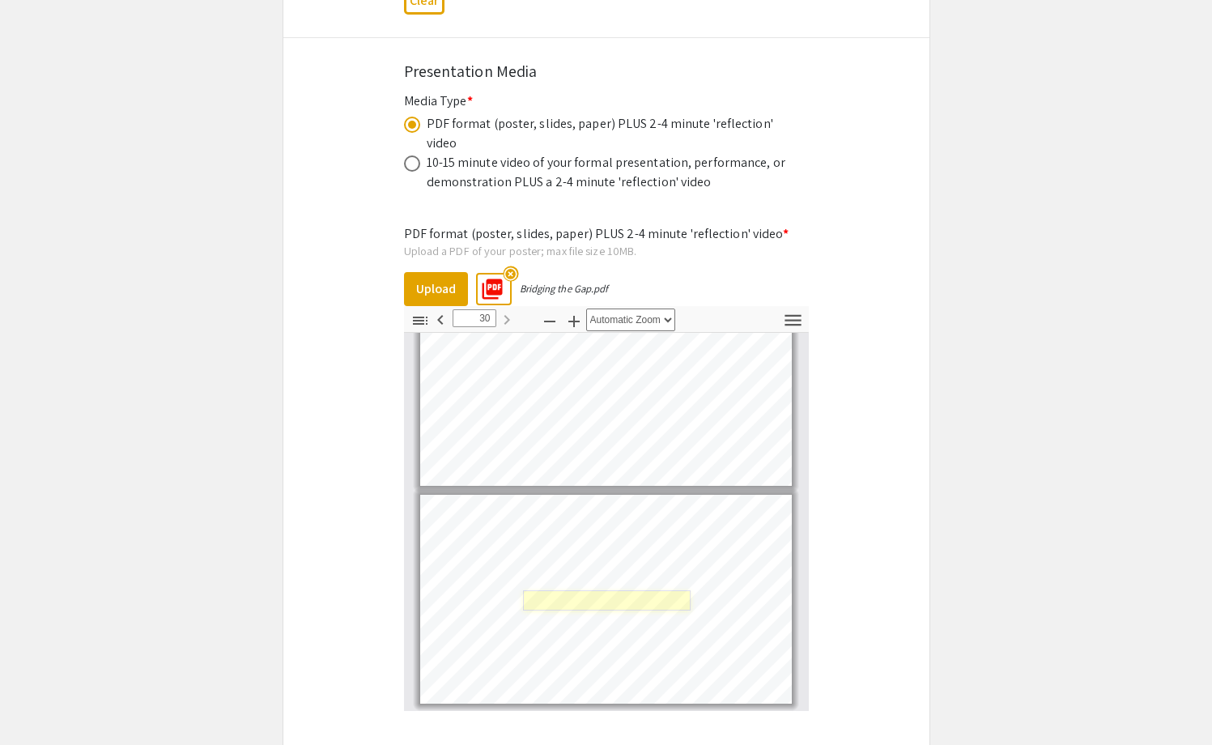
click at [667, 590] on link "Page 30" at bounding box center [607, 599] width 168 height 19
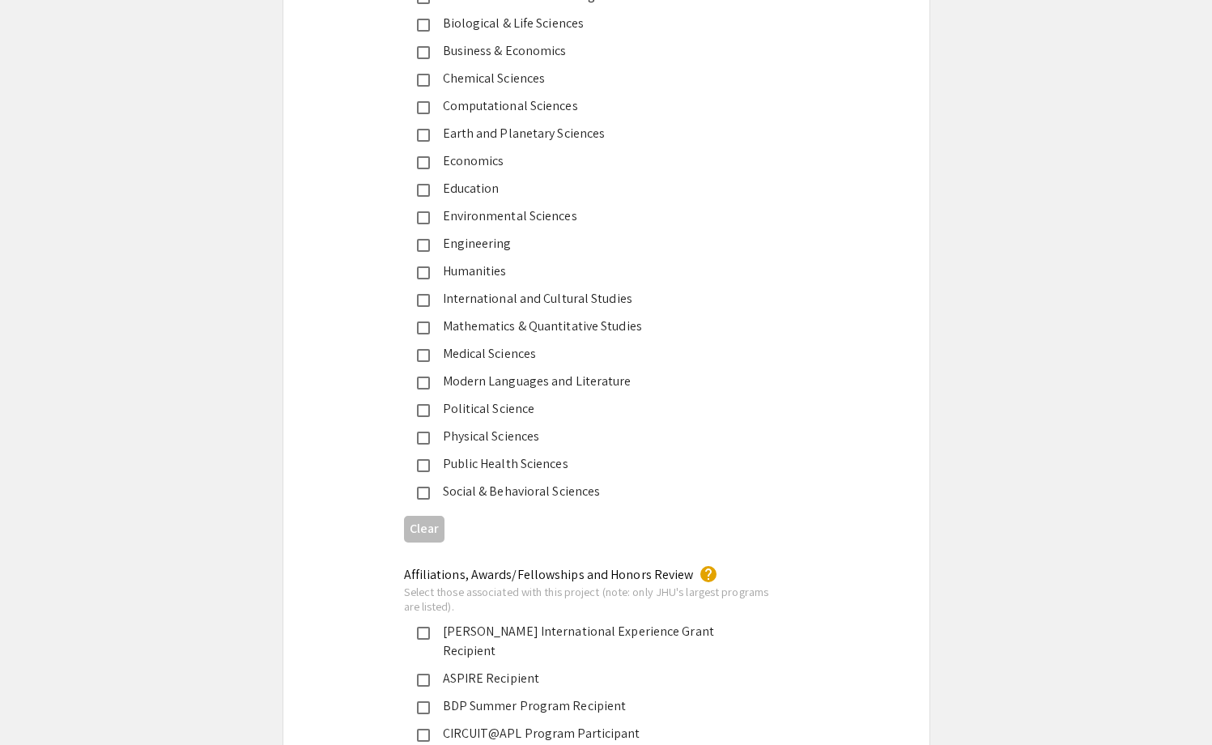
scroll to position [2061, 0]
